Goal: Connect with others: Connect with others

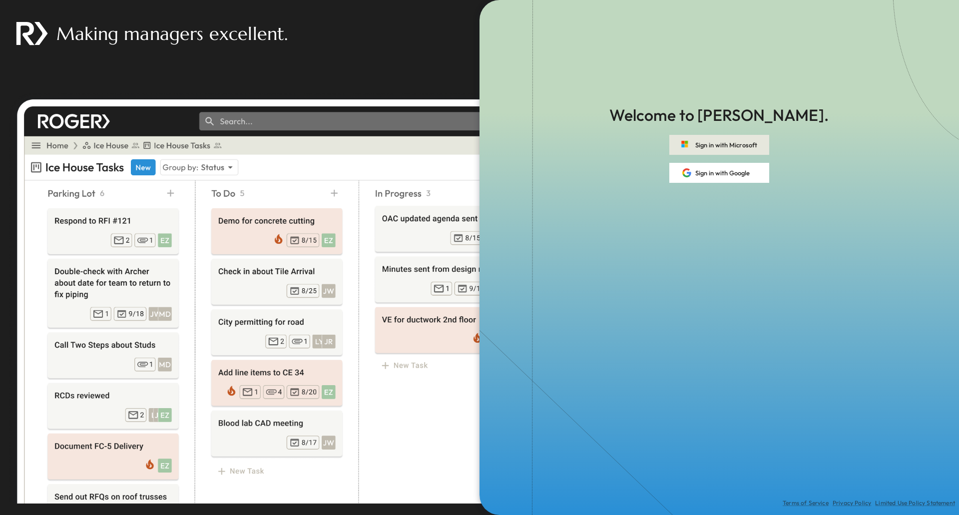
click at [707, 143] on button "Sign in with Microsoft" at bounding box center [719, 145] width 100 height 20
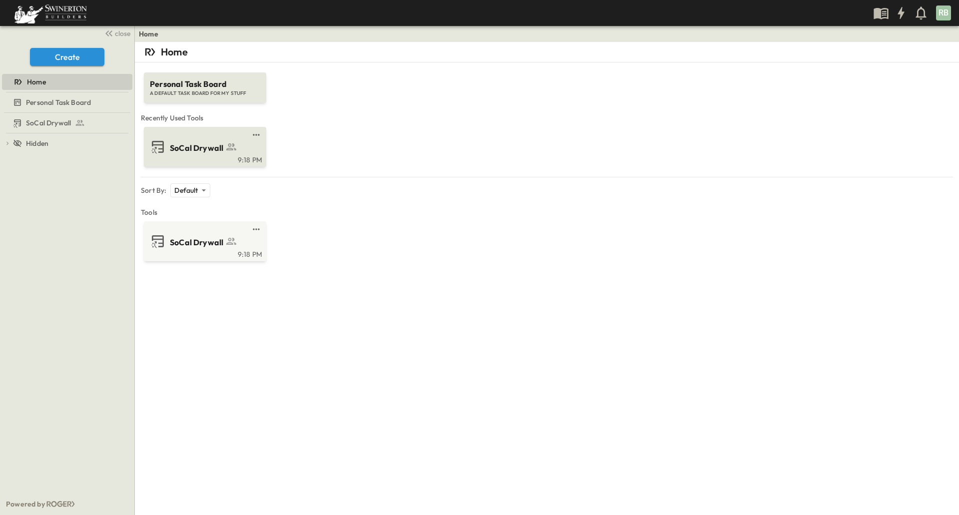
click at [214, 130] on div "SoCal Drywall 9:18 PM" at bounding box center [205, 147] width 122 height 40
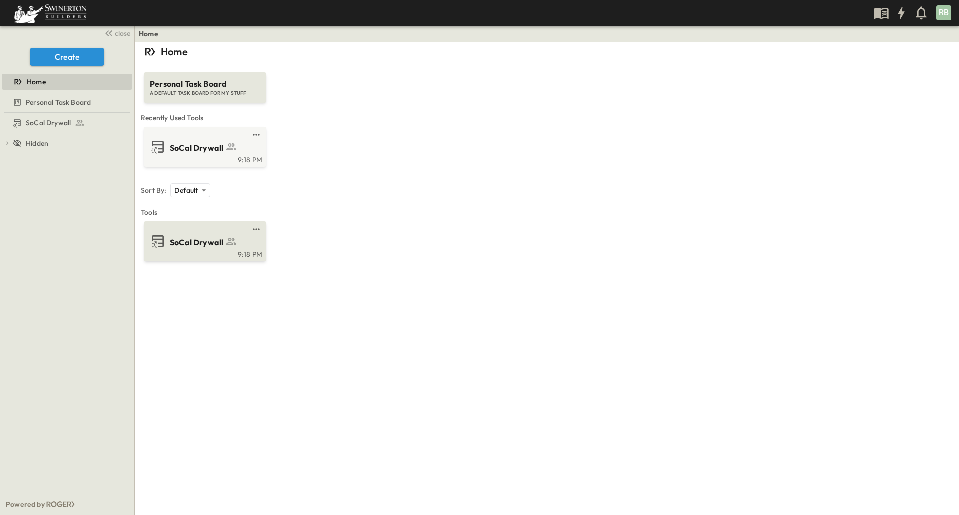
click at [176, 240] on span "SoCal Drywall" at bounding box center [196, 242] width 53 height 11
